Goal: Task Accomplishment & Management: Use online tool/utility

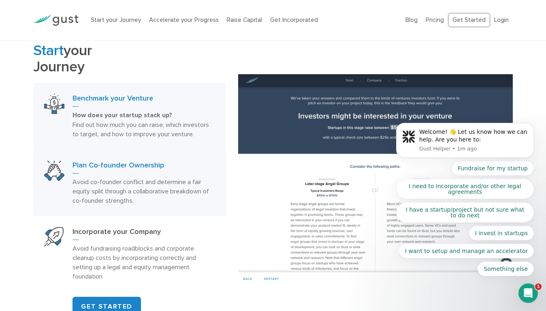
scroll to position [390, 0]
click at [127, 163] on h3 "Plan Co-founder Ownership" at bounding box center [144, 166] width 142 height 13
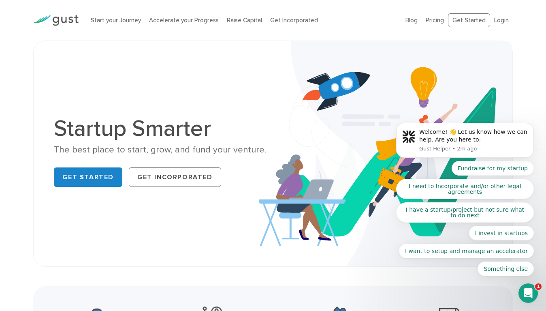
scroll to position [0, 0]
click at [102, 179] on link "Get Started" at bounding box center [88, 176] width 68 height 19
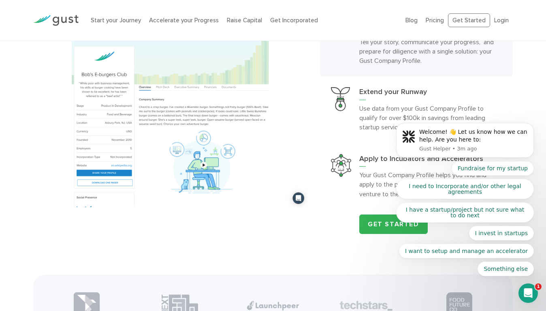
scroll to position [777, 0]
click at [201, 158] on img at bounding box center [170, 101] width 275 height 211
click at [203, 160] on img at bounding box center [170, 101] width 275 height 211
click at [236, 186] on img at bounding box center [170, 101] width 275 height 211
click at [235, 186] on img at bounding box center [170, 101] width 275 height 211
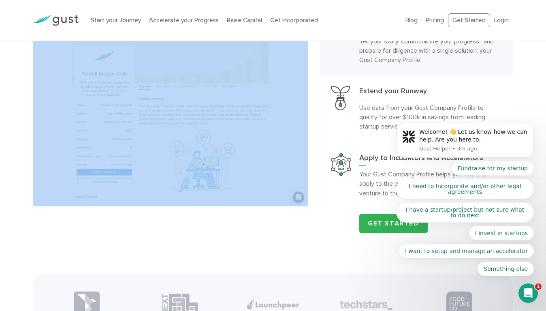
click at [235, 186] on img at bounding box center [170, 101] width 275 height 211
click at [209, 141] on img at bounding box center [170, 101] width 275 height 211
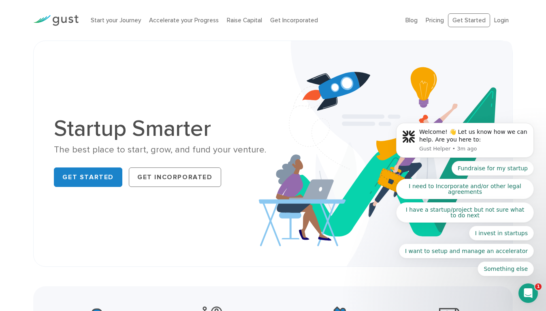
scroll to position [0, 0]
click at [435, 20] on body "Welcome! 👋 Let us know how we can help. Are you here to: Gust Helper • 3m ago F…" at bounding box center [465, 142] width 156 height 286
click at [436, 18] on body "Welcome! 👋 Let us know how we can help. Are you here to: Gust Helper • 3m ago F…" at bounding box center [465, 142] width 156 height 286
click at [437, 22] on body "Welcome! 👋 Let us know how we can help. Are you here to: Gust Helper • 3m ago F…" at bounding box center [465, 142] width 156 height 286
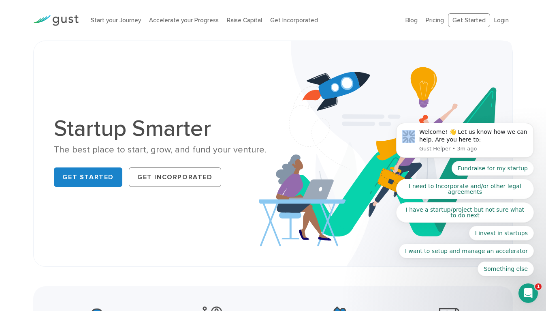
click at [437, 22] on body "Welcome! 👋 Let us know how we can help. Are you here to: Gust Helper • 3m ago F…" at bounding box center [465, 142] width 156 height 286
click at [436, 17] on body "Welcome! 👋 Let us know how we can help. Are you here to: Gust Helper • 3m ago F…" at bounding box center [465, 142] width 156 height 286
click at [300, 21] on link "Get Incorporated" at bounding box center [294, 20] width 48 height 7
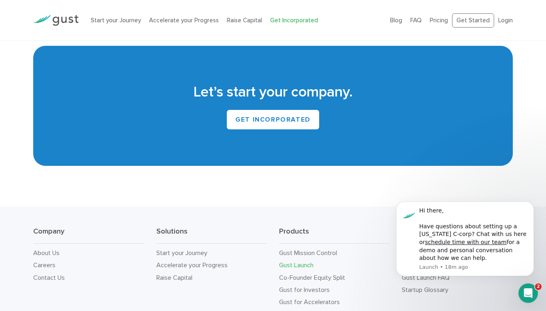
scroll to position [4760, 0]
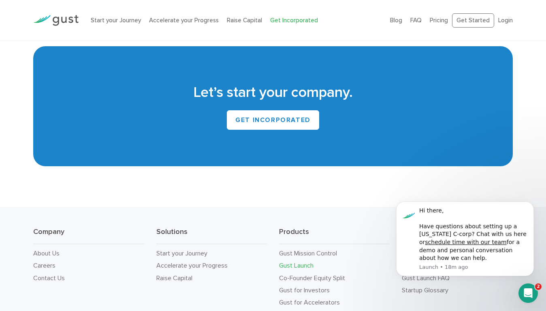
click at [284, 261] on link "Gust Launch" at bounding box center [296, 265] width 34 height 8
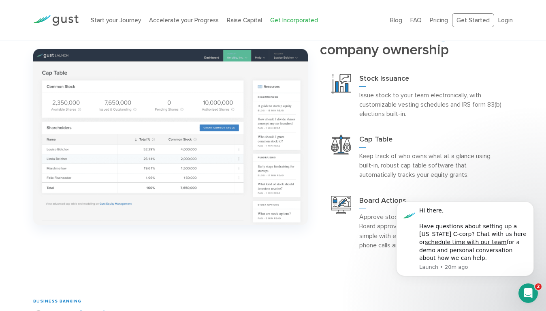
scroll to position [709, 0]
